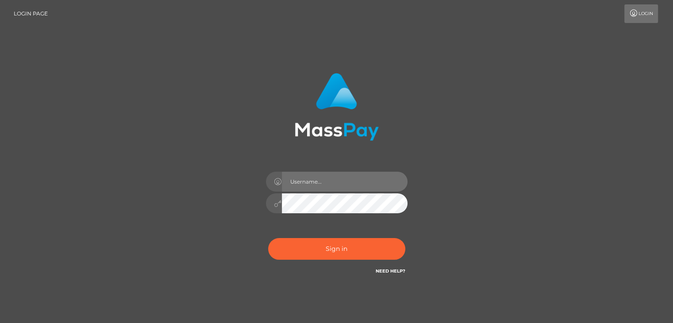
click at [319, 175] on input "text" at bounding box center [345, 182] width 126 height 20
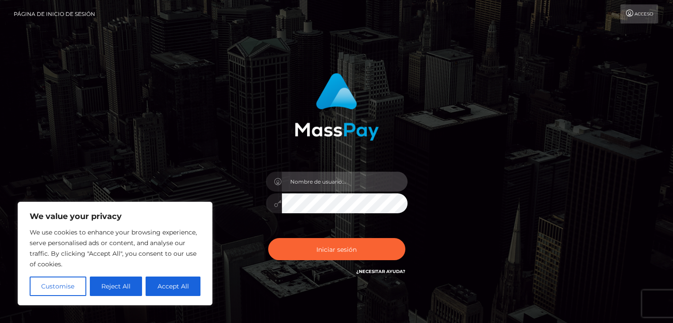
type input "[EMAIL_ADDRESS][DOMAIN_NAME]"
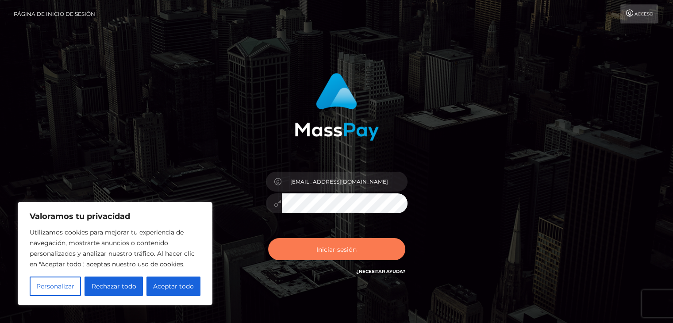
click at [312, 255] on button "Iniciar sesión" at bounding box center [336, 249] width 137 height 22
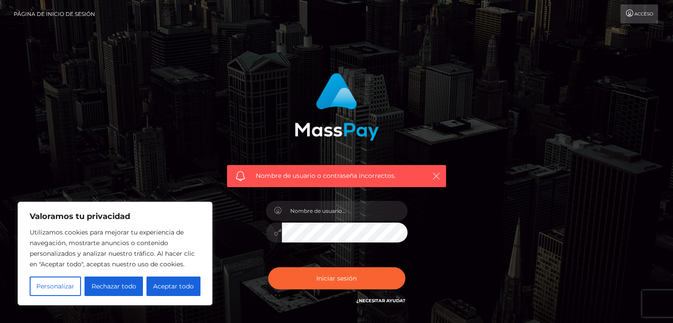
click at [436, 174] on icon "button" at bounding box center [436, 176] width 9 height 9
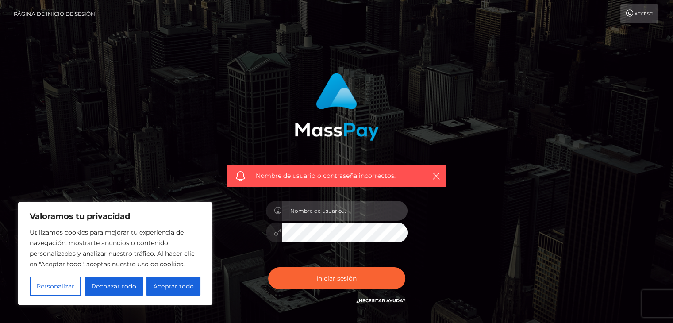
click at [307, 211] on input "text" at bounding box center [345, 211] width 126 height 20
type input "[EMAIL_ADDRESS][DOMAIN_NAME]"
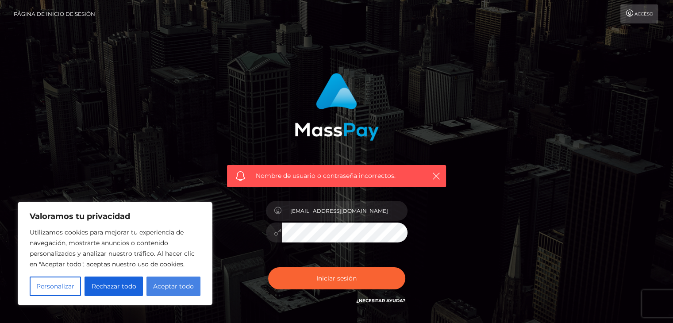
click at [166, 285] on font "Aceptar todo" at bounding box center [173, 286] width 41 height 8
checkbox input "true"
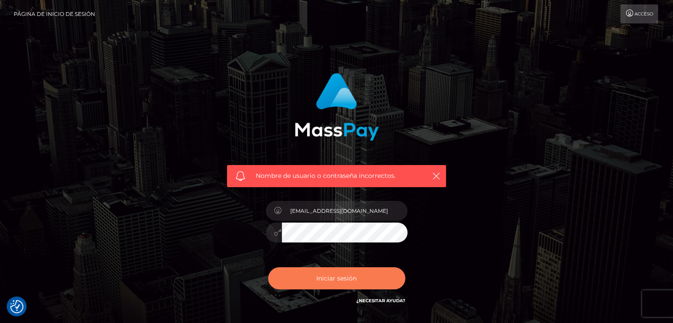
click at [336, 276] on font "Iniciar sesión" at bounding box center [336, 278] width 40 height 8
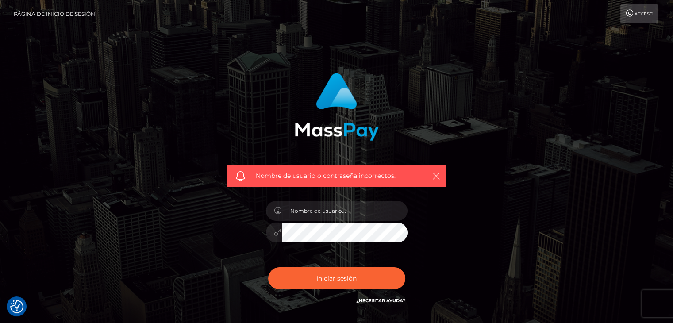
click at [434, 174] on icon "button" at bounding box center [436, 176] width 9 height 9
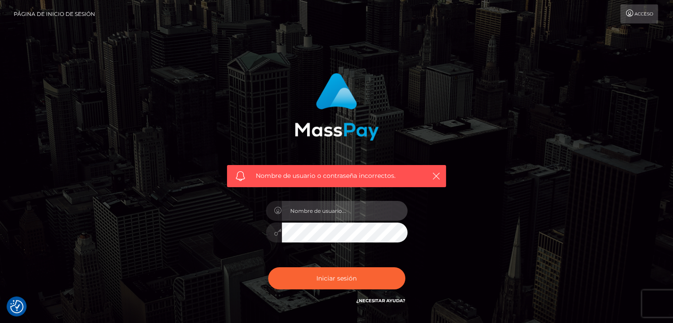
click at [321, 208] on input "text" at bounding box center [345, 211] width 126 height 20
type input "contipanzardi123@gmail.com"
click at [255, 236] on div "Nombre de usuario o contraseña incorrectos. contipanzardi123@gmail.com" at bounding box center [336, 189] width 232 height 246
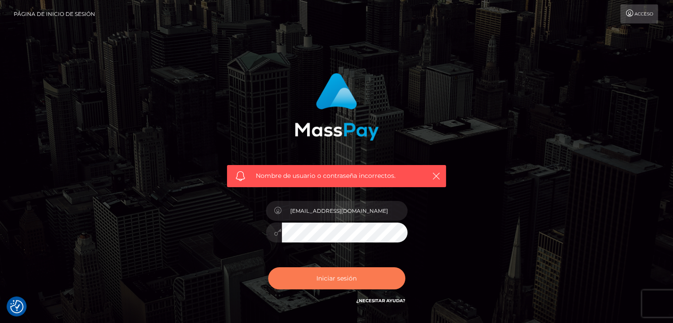
click at [305, 276] on button "Iniciar sesión" at bounding box center [336, 278] width 137 height 22
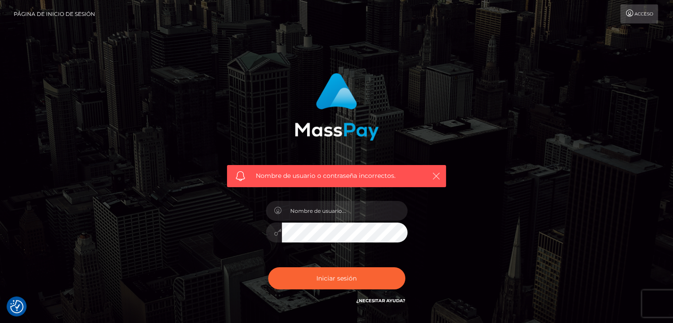
click at [436, 177] on icon "button" at bounding box center [436, 176] width 9 height 9
click at [438, 174] on icon "button" at bounding box center [436, 176] width 9 height 9
click at [636, 18] on link "Acceso" at bounding box center [639, 13] width 38 height 19
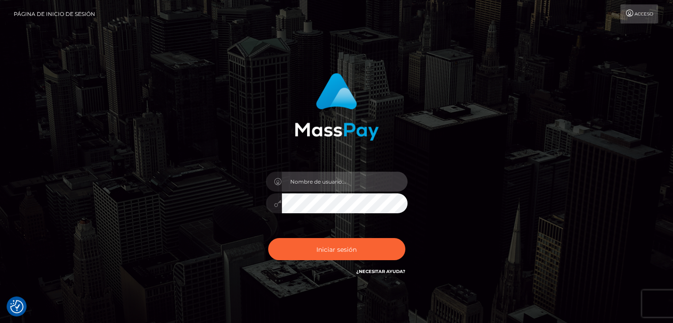
click at [345, 182] on input "text" at bounding box center [345, 182] width 126 height 20
type input "contipanzardi"
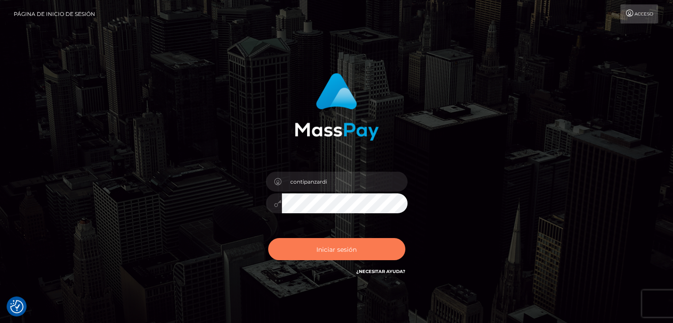
click at [355, 252] on font "Iniciar sesión" at bounding box center [336, 249] width 40 height 8
